Goal: Task Accomplishment & Management: Use online tool/utility

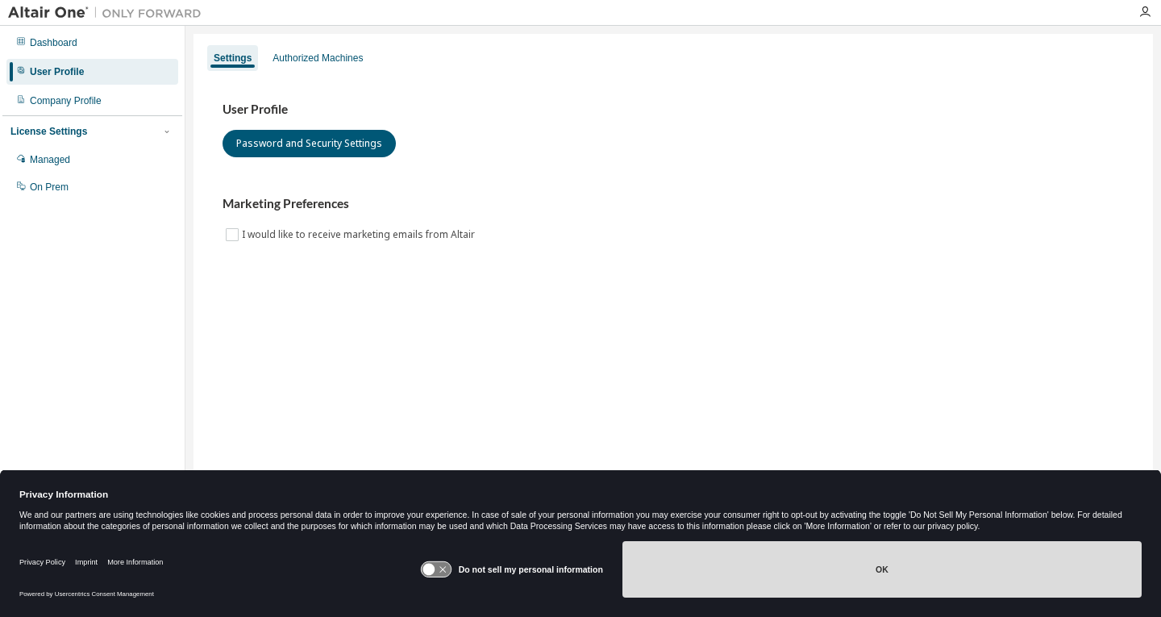
click at [733, 573] on button "OK" at bounding box center [882, 569] width 519 height 56
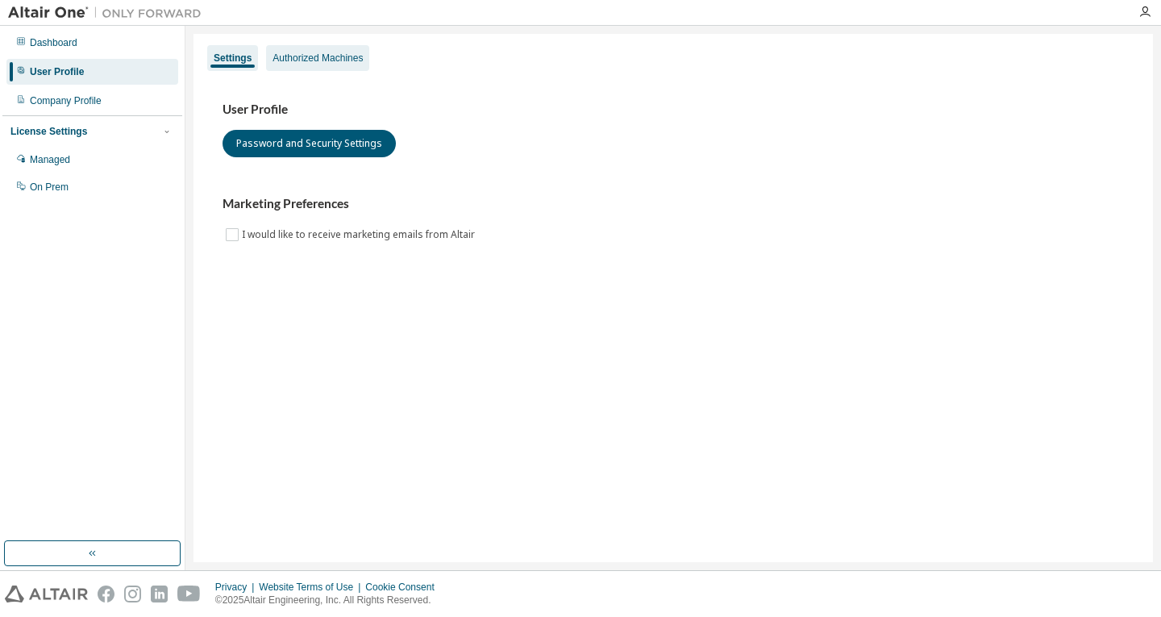
click at [315, 53] on div "Authorized Machines" at bounding box center [318, 58] width 90 height 13
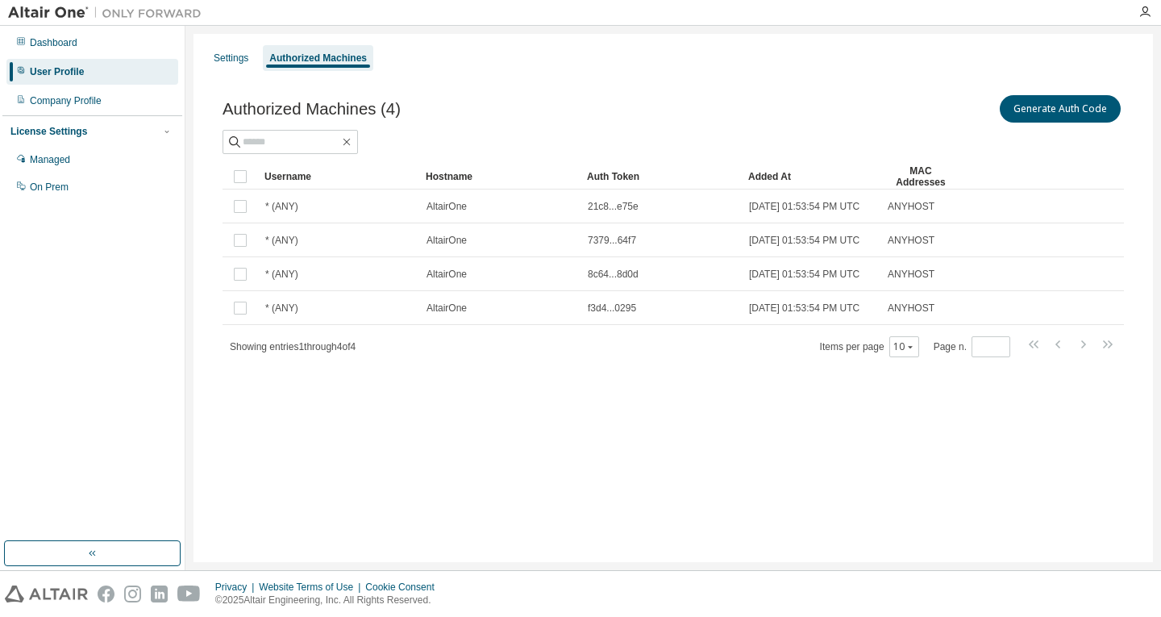
click at [333, 452] on div "Settings Authorized Machines Authorized Machines (4) Generate Auth Code Clear L…" at bounding box center [674, 298] width 960 height 528
click at [1047, 111] on button "Generate Auth Code" at bounding box center [1060, 108] width 121 height 27
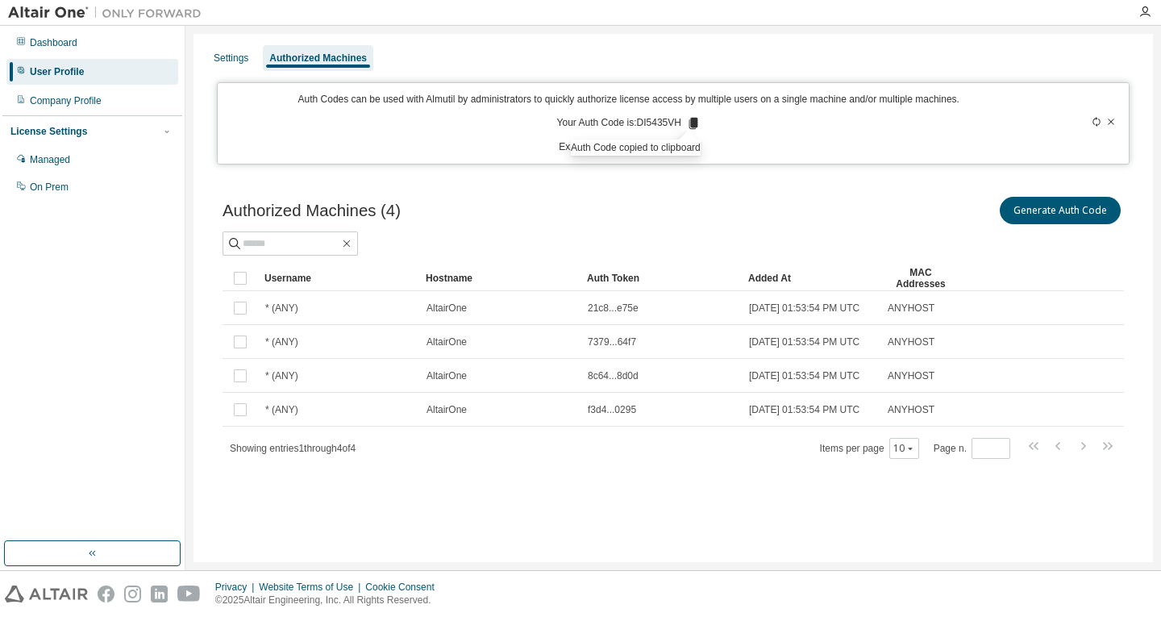
click at [602, 534] on div "Settings Authorized Machines Auth Codes can be used with Almutil by administrat…" at bounding box center [674, 298] width 960 height 528
